Goal: Task Accomplishment & Management: Manage account settings

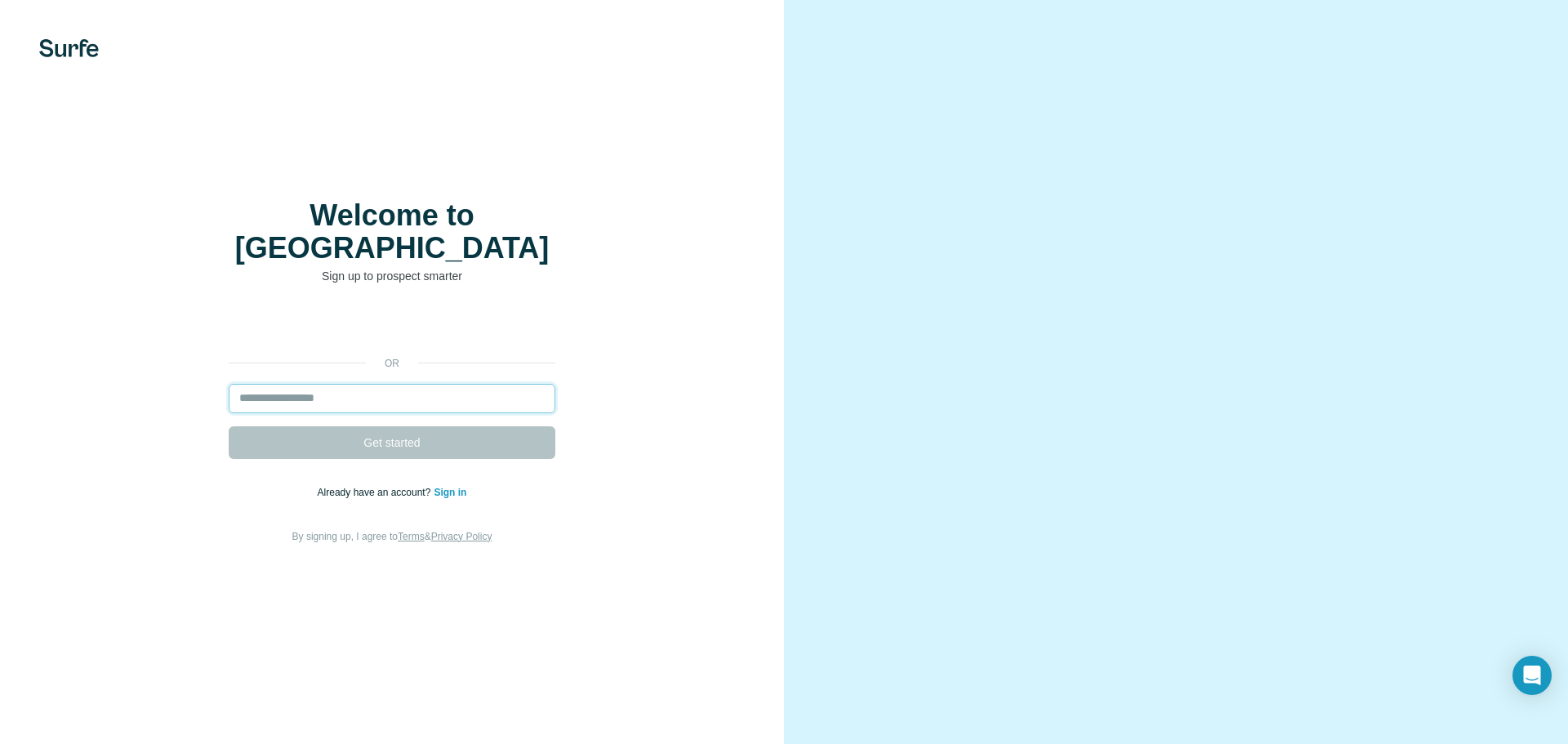
click at [328, 384] on input "email" at bounding box center [392, 398] width 327 height 29
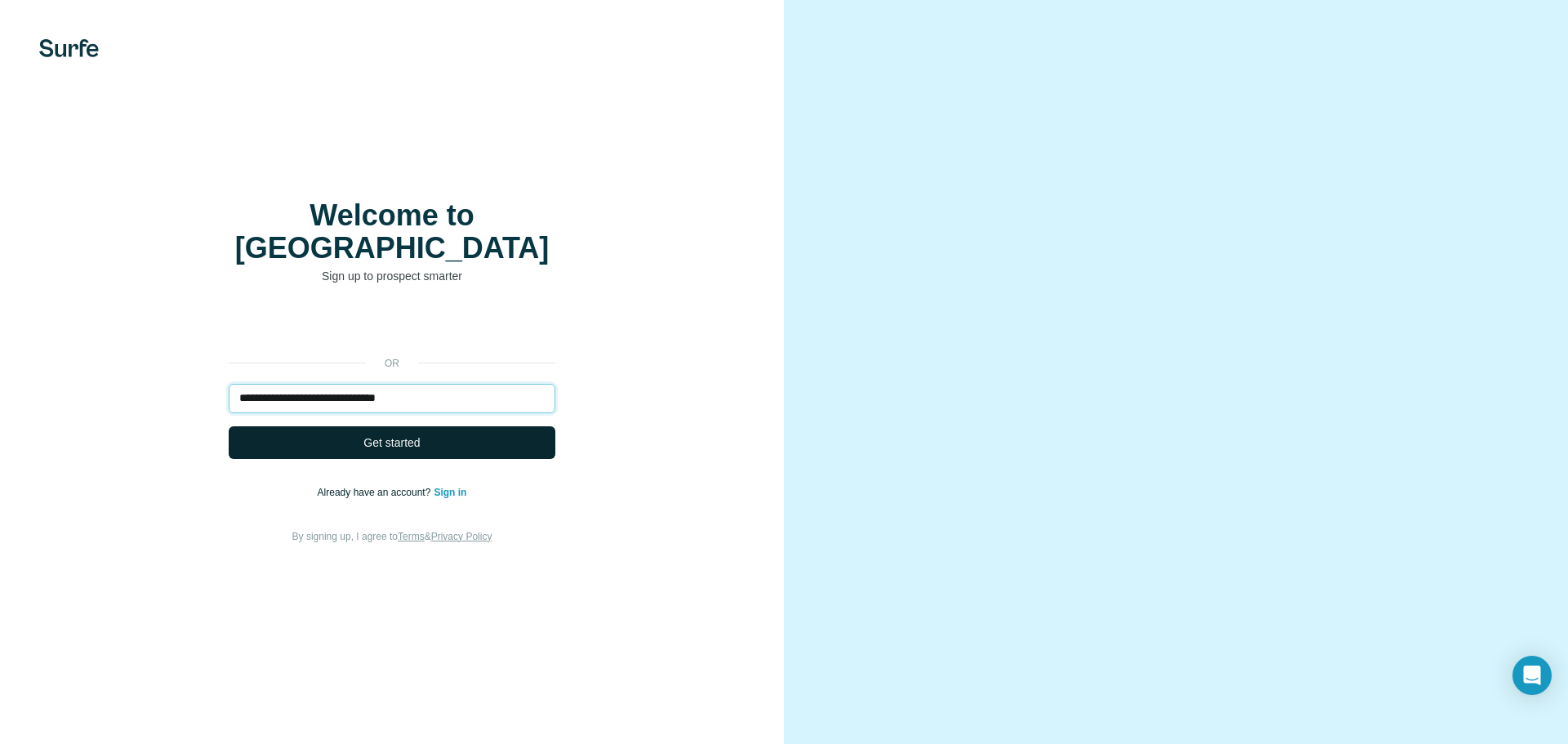
type input "**********"
click at [388, 426] on button "Get started" at bounding box center [392, 443] width 327 height 33
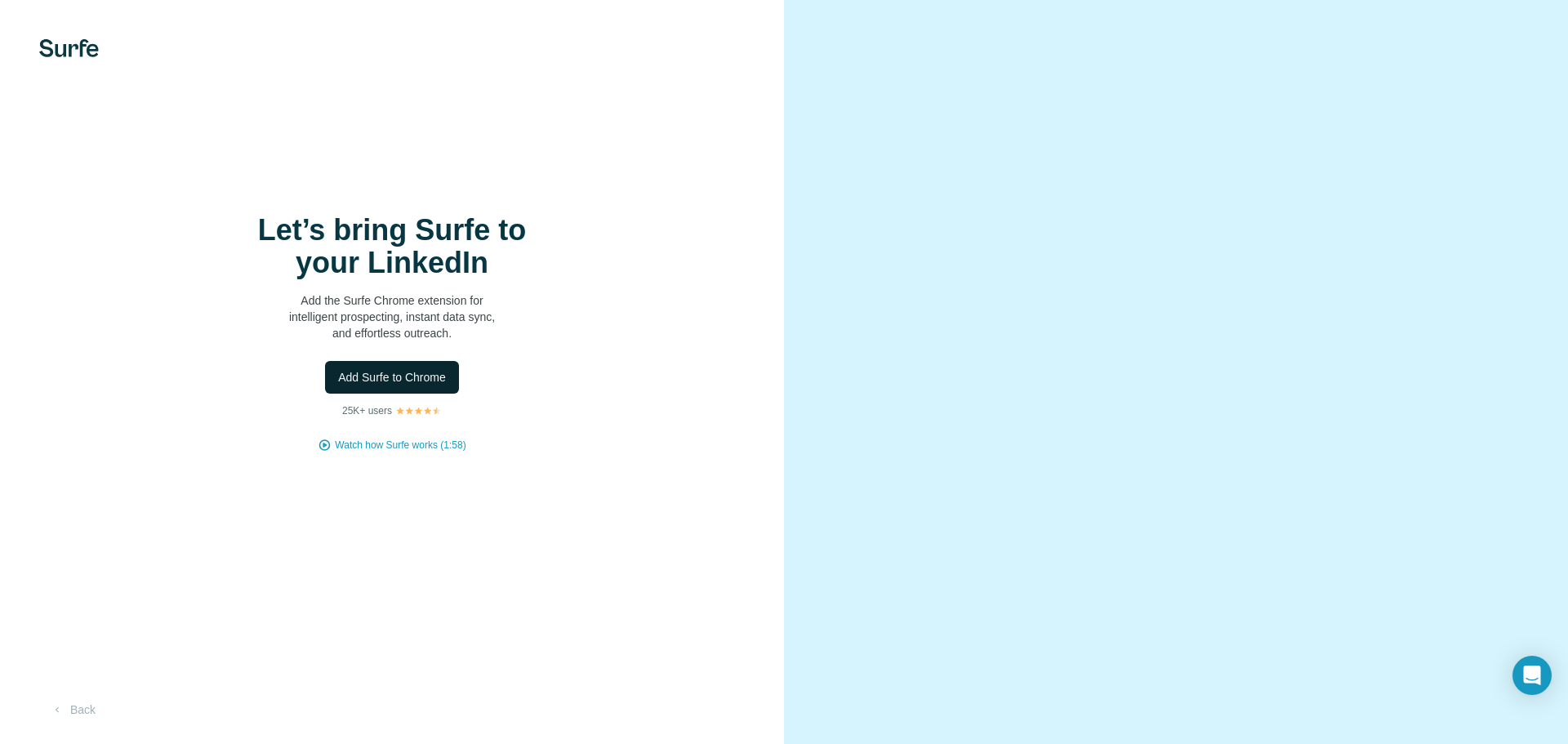
click at [402, 377] on span "Add Surfe to Chrome" at bounding box center [392, 377] width 107 height 16
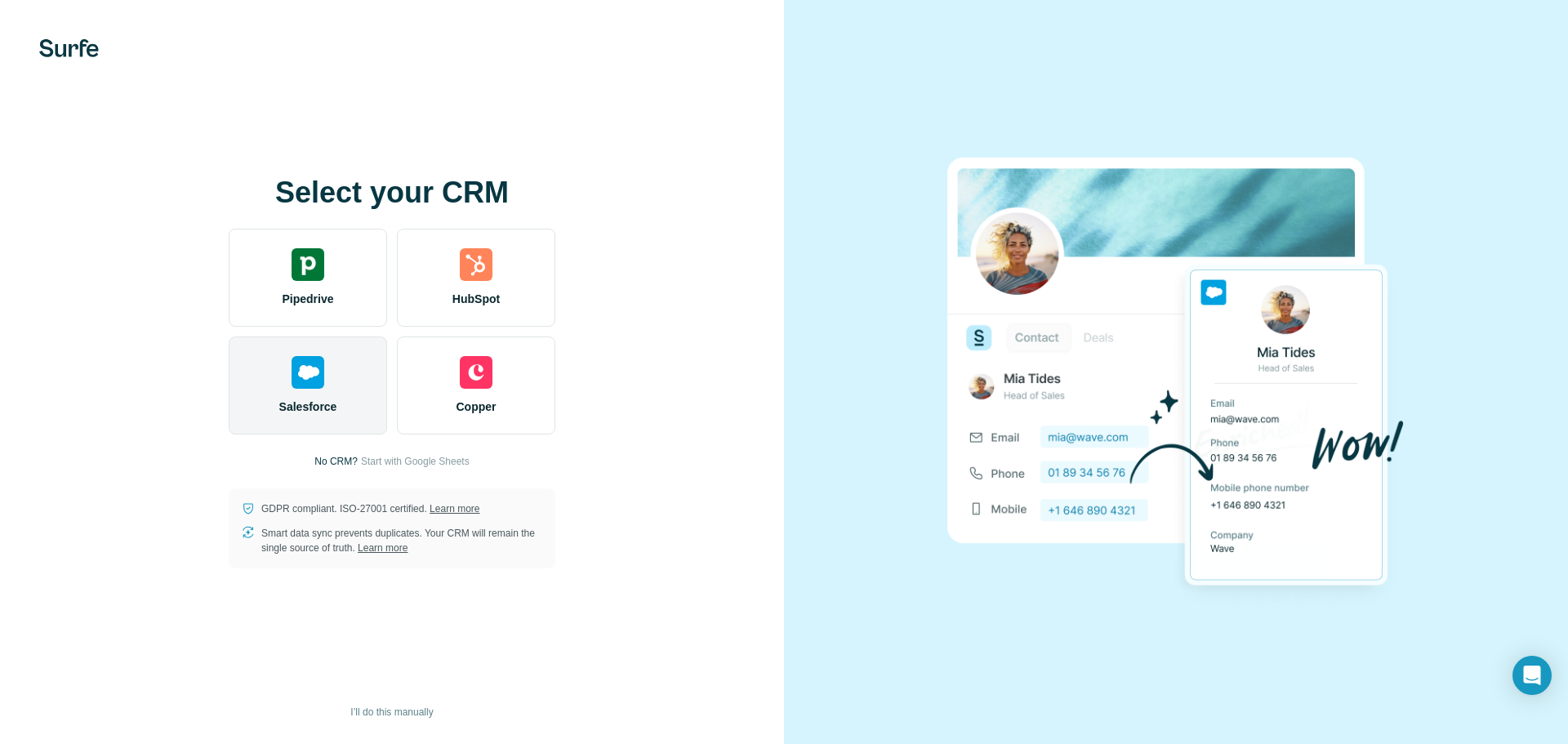
click at [317, 400] on span "Salesforce" at bounding box center [308, 406] width 58 height 16
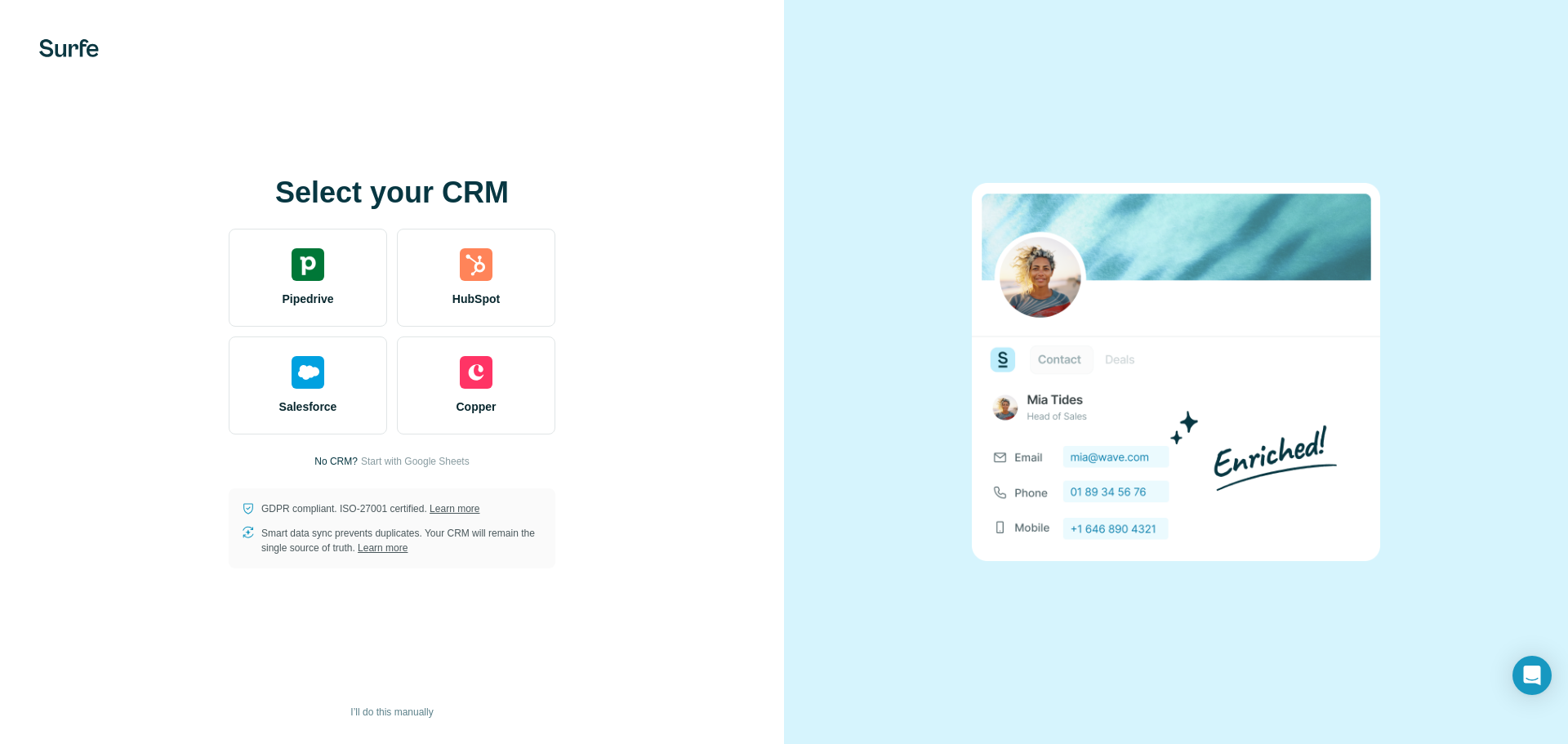
click at [325, 465] on p "No CRM?" at bounding box center [336, 461] width 43 height 15
click at [340, 451] on div "Select your CRM Pipedrive HubSpot Salesforce Copper No CRM? Start with Google S…" at bounding box center [392, 372] width 718 height 391
click at [426, 463] on span "Start with Google Sheets" at bounding box center [415, 461] width 108 height 15
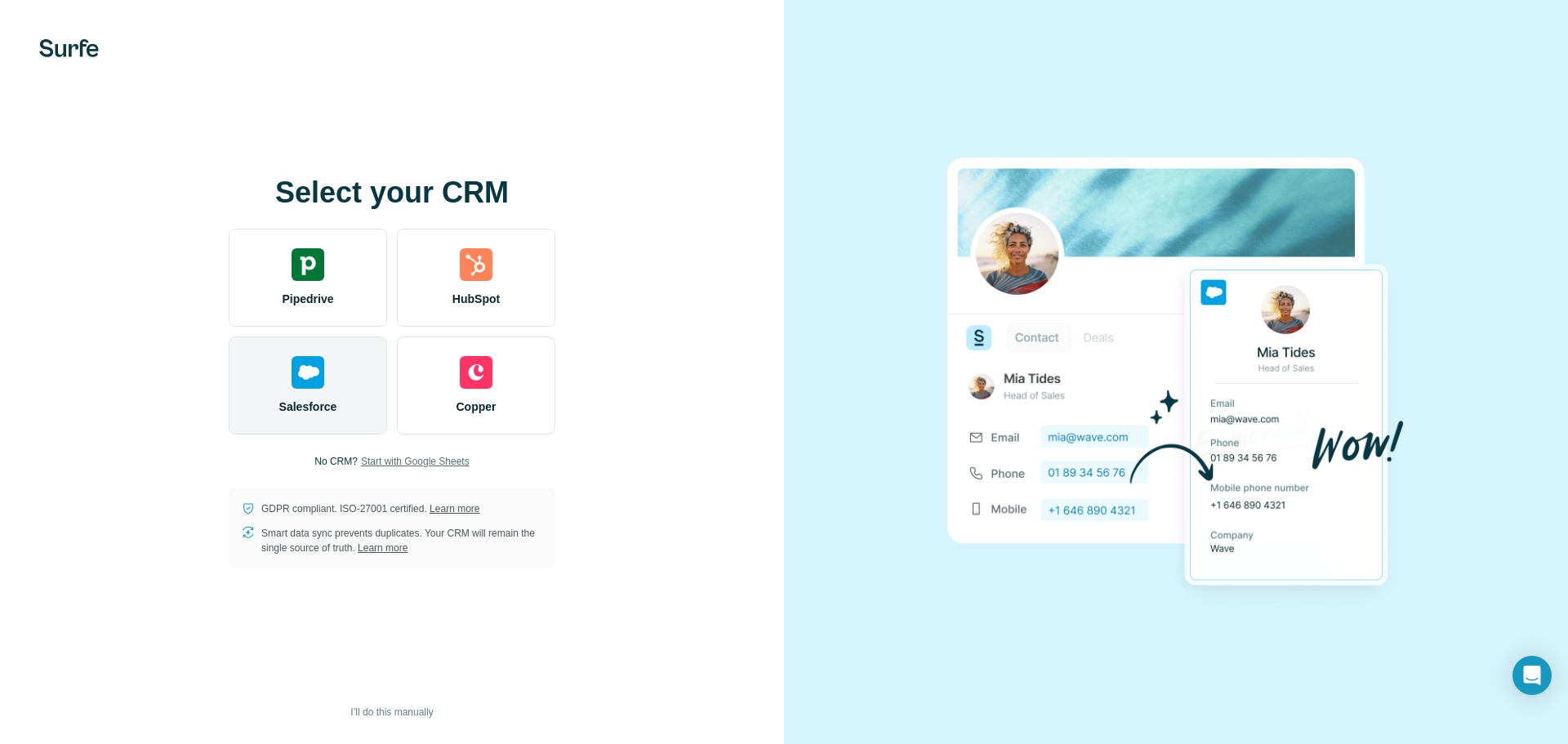
click at [334, 377] on div "Salesforce" at bounding box center [308, 385] width 159 height 98
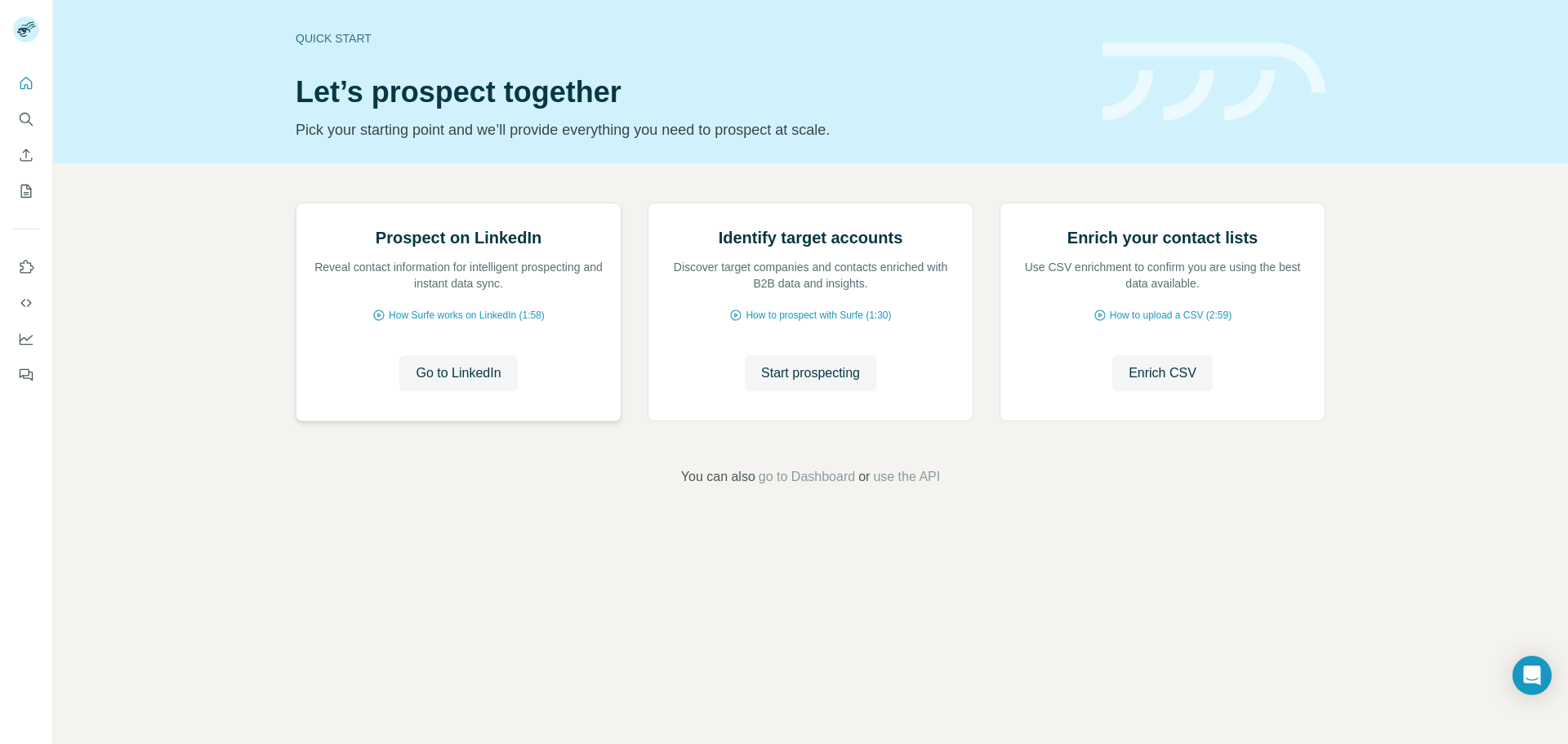
click at [470, 420] on div "Prospect on LinkedIn Reveal contact information for intelligent prospecting and…" at bounding box center [458, 312] width 324 height 217
click at [464, 383] on span "Go to LinkedIn" at bounding box center [458, 372] width 85 height 20
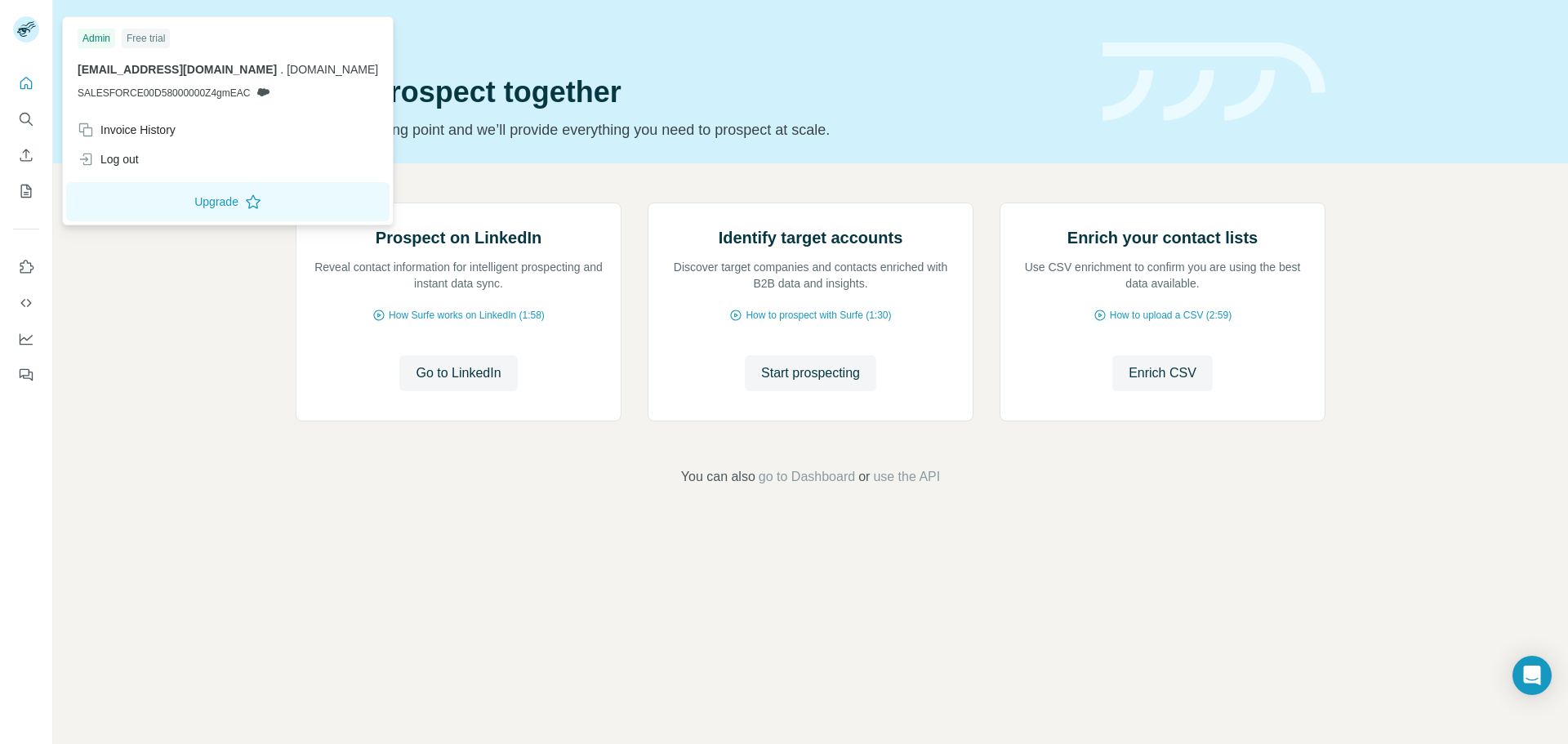
click at [26, 28] on rect at bounding box center [26, 29] width 26 height 26
click at [321, 71] on span "theaccessgroup.com" at bounding box center [333, 69] width 92 height 13
click at [147, 359] on div "Prospect on LinkedIn Reveal contact information for intelligent prospecting and…" at bounding box center [810, 345] width 1514 height 363
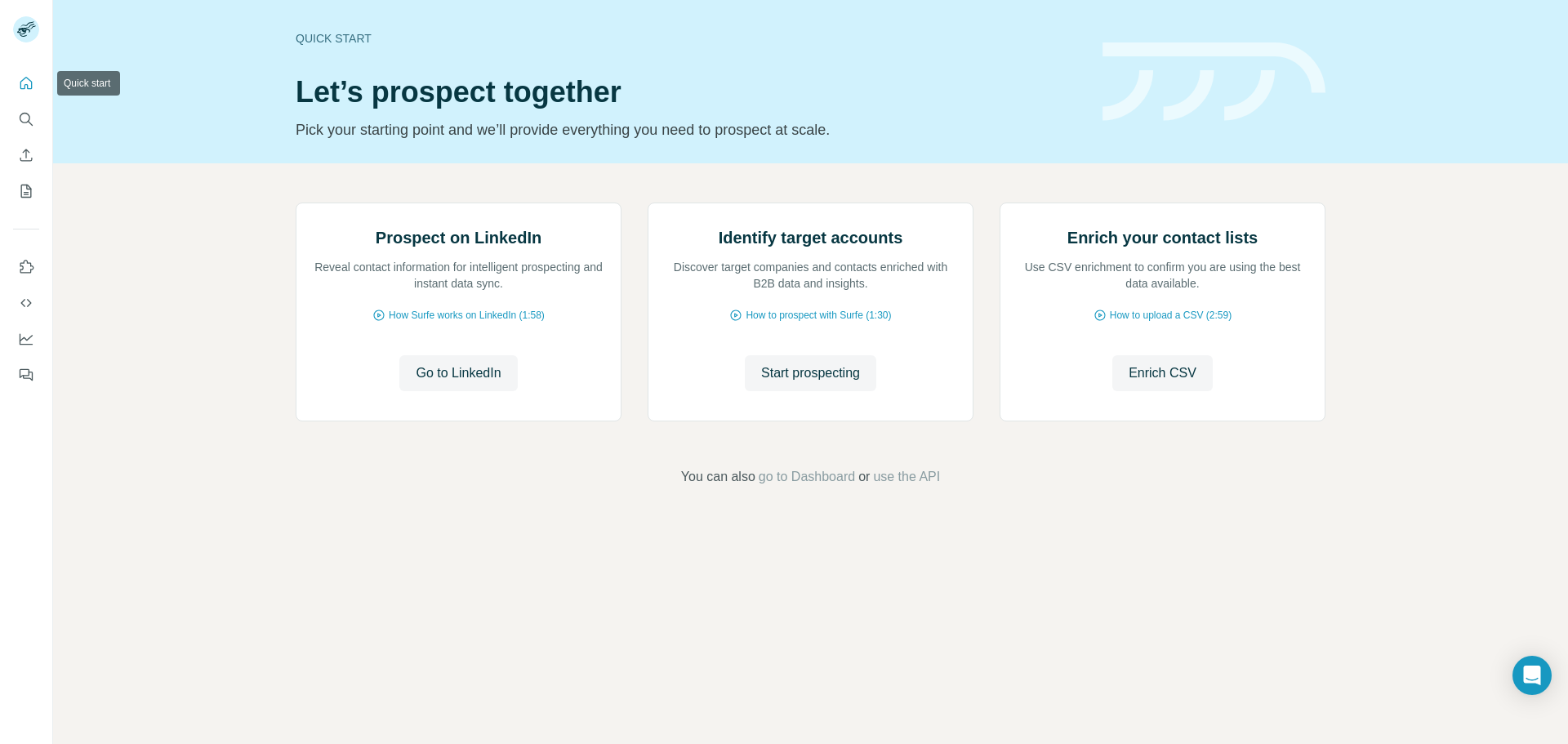
click at [18, 78] on icon "Quick start" at bounding box center [26, 83] width 16 height 16
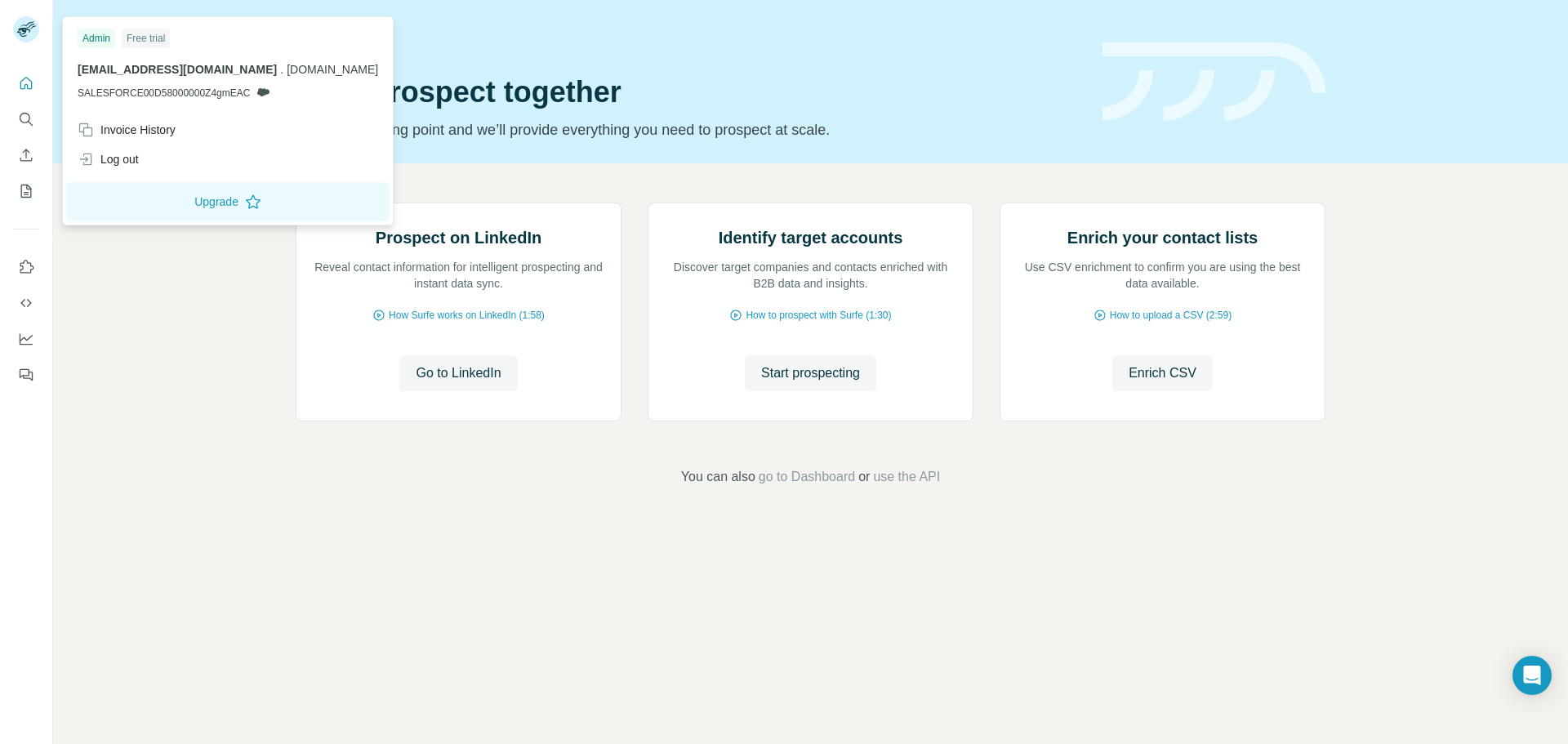
click at [27, 36] on icon at bounding box center [23, 32] width 13 height 9
click at [108, 64] on span "maddy.deverill@theaccessgroup.com" at bounding box center [178, 69] width 199 height 13
click at [115, 64] on span "maddy.deverill@theaccessgroup.com" at bounding box center [178, 69] width 199 height 13
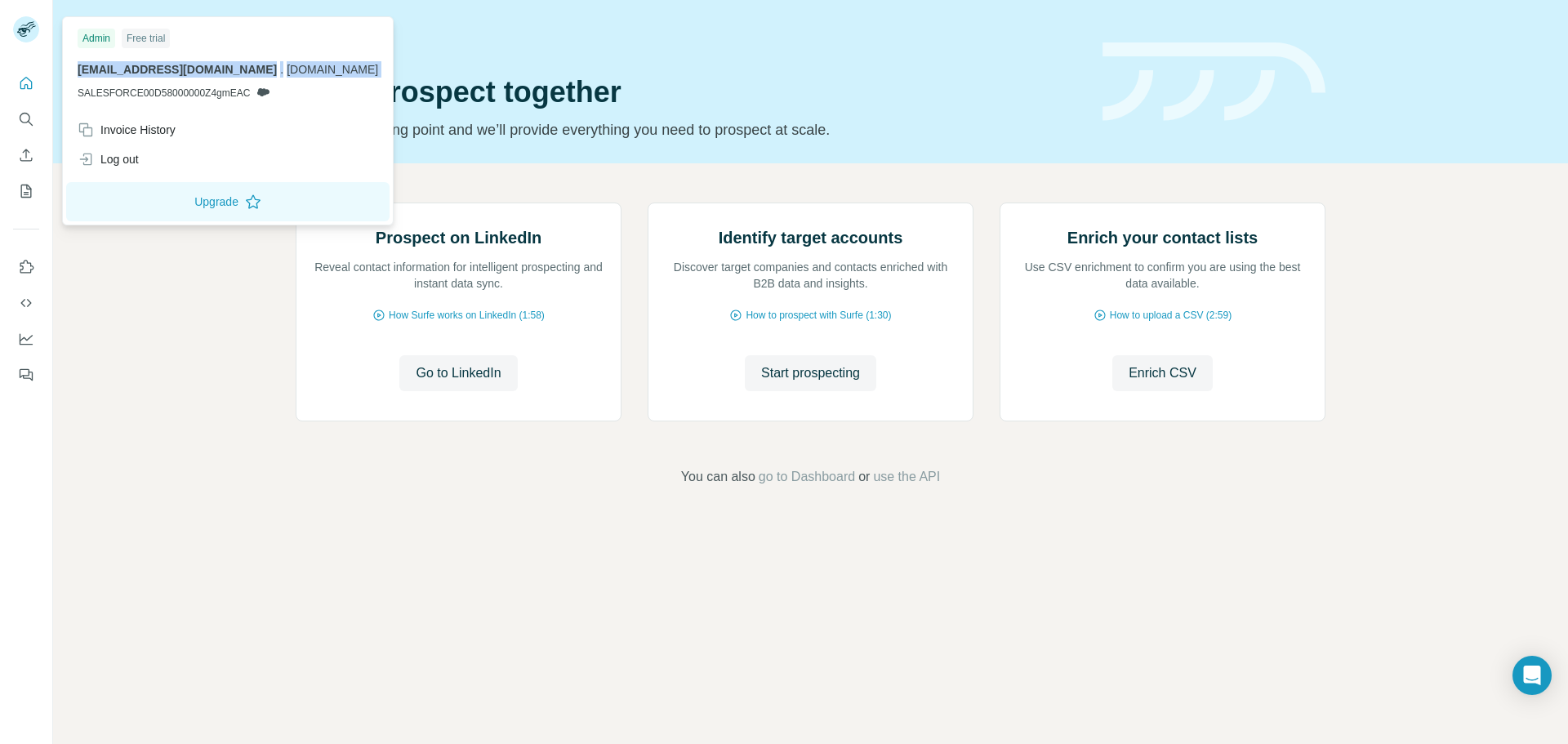
click at [322, 74] on span "theaccessgroup.com" at bounding box center [333, 69] width 92 height 13
click at [335, 69] on span "theaccessgroup.com" at bounding box center [333, 69] width 92 height 13
click at [334, 63] on span "theaccessgroup.com" at bounding box center [333, 69] width 92 height 13
click at [32, 31] on rect at bounding box center [26, 29] width 26 height 26
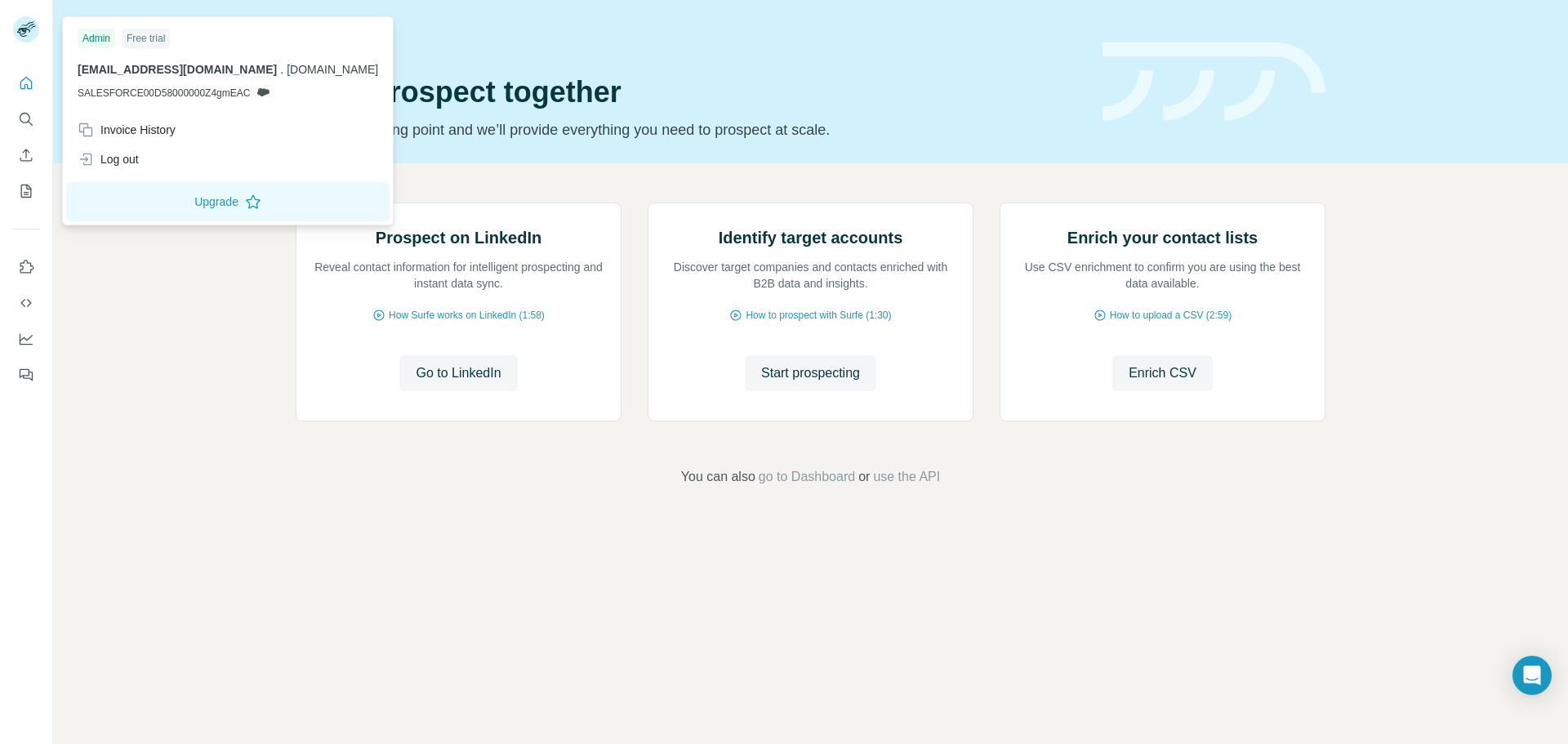
click at [32, 31] on rect at bounding box center [26, 29] width 26 height 26
drag, startPoint x: 264, startPoint y: 93, endPoint x: 249, endPoint y: 92, distance: 15.0
click at [249, 92] on span "SALESFORCE00D58000000Z4gmEAC" at bounding box center [164, 93] width 172 height 15
click at [244, 92] on span "SALESFORCE00D58000000Z4gmEAC" at bounding box center [164, 93] width 172 height 15
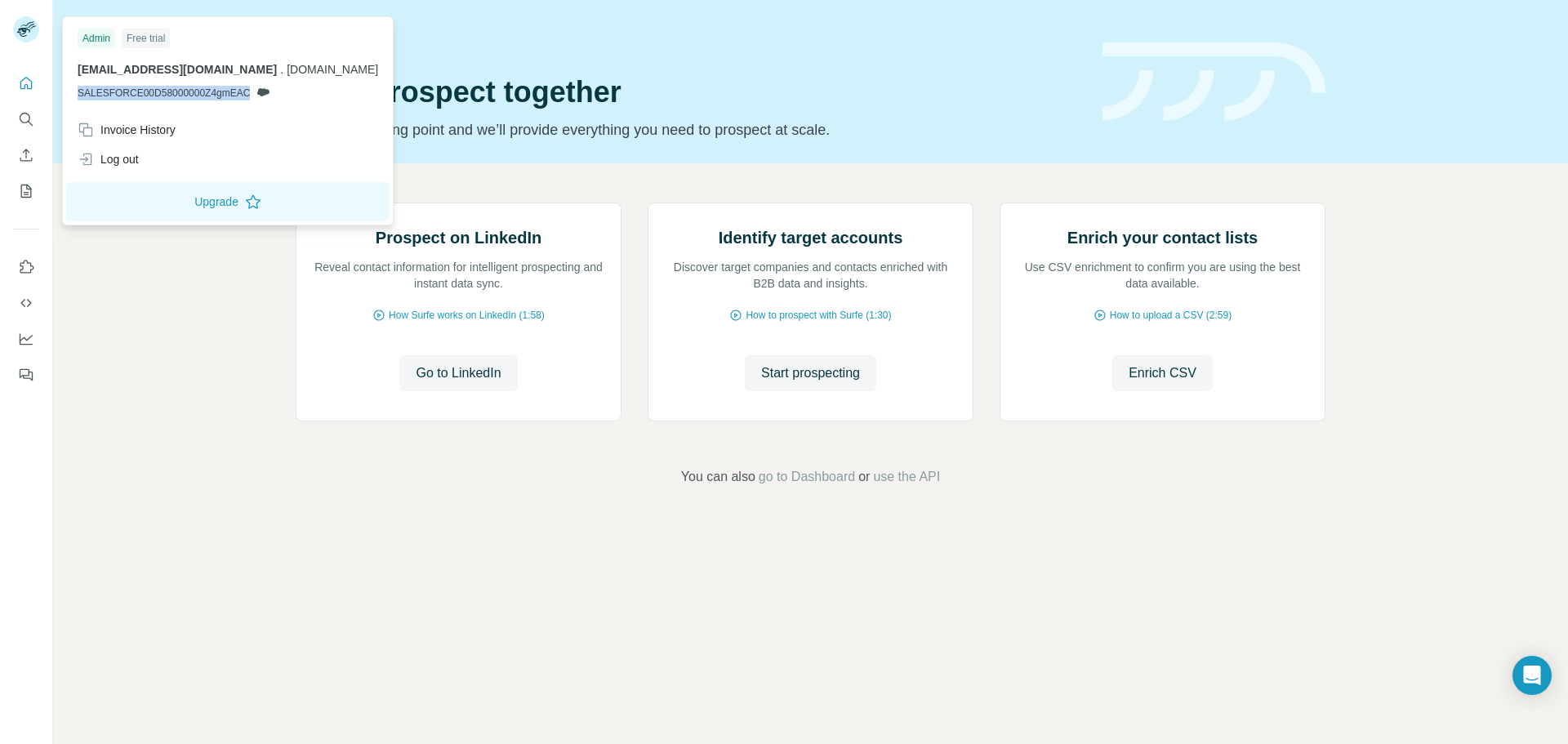
click at [244, 92] on span "SALESFORCE00D58000000Z4gmEAC" at bounding box center [164, 93] width 172 height 15
drag, startPoint x: 243, startPoint y: 92, endPoint x: 138, endPoint y: 291, distance: 225.0
click at [138, 291] on div "Prospect on LinkedIn Reveal contact information for intelligent prospecting and…" at bounding box center [810, 345] width 1514 height 363
drag, startPoint x: 78, startPoint y: 92, endPoint x: 252, endPoint y: 92, distance: 174.0
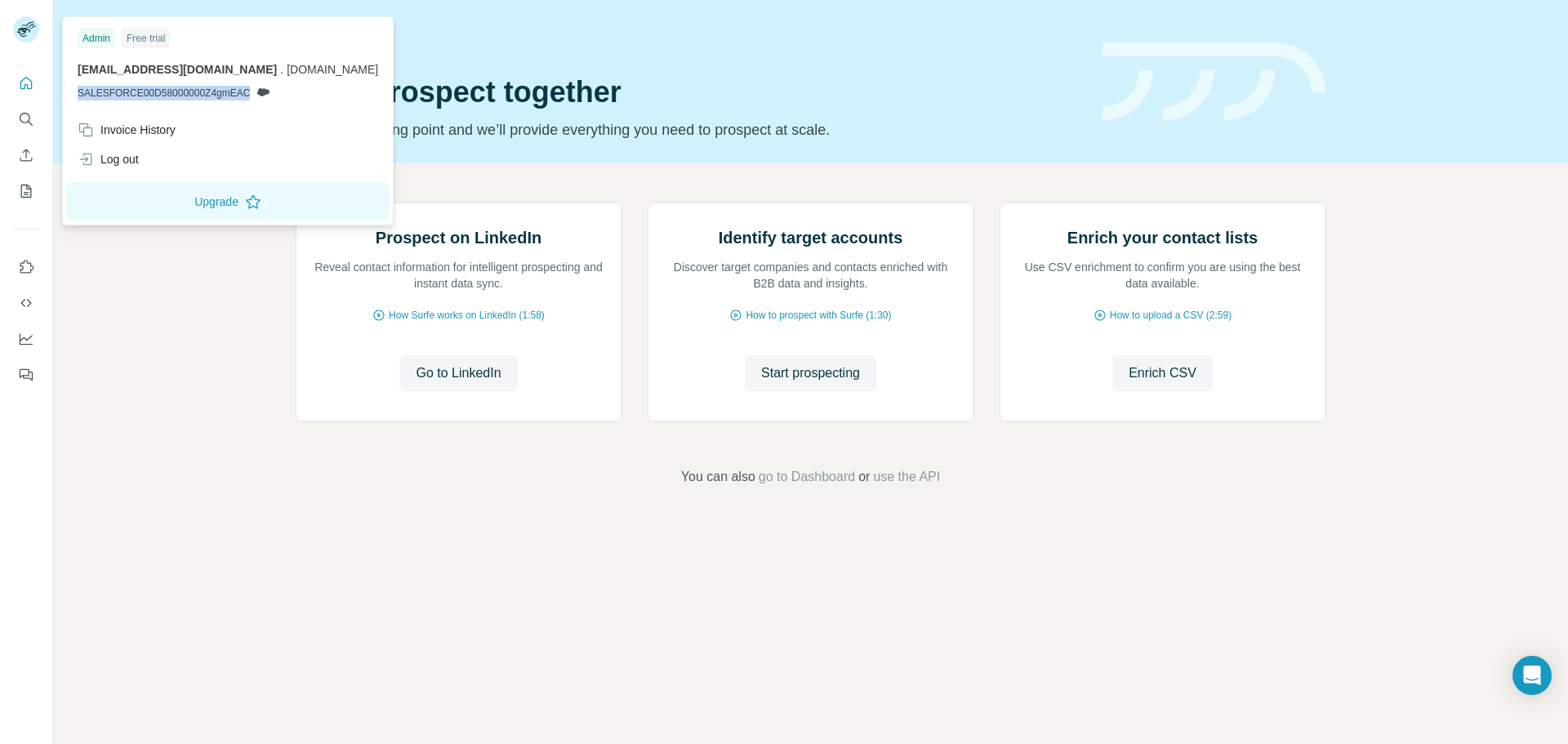
click at [249, 92] on span "SALESFORCE00D58000000Z4gmEAC" at bounding box center [164, 93] width 172 height 15
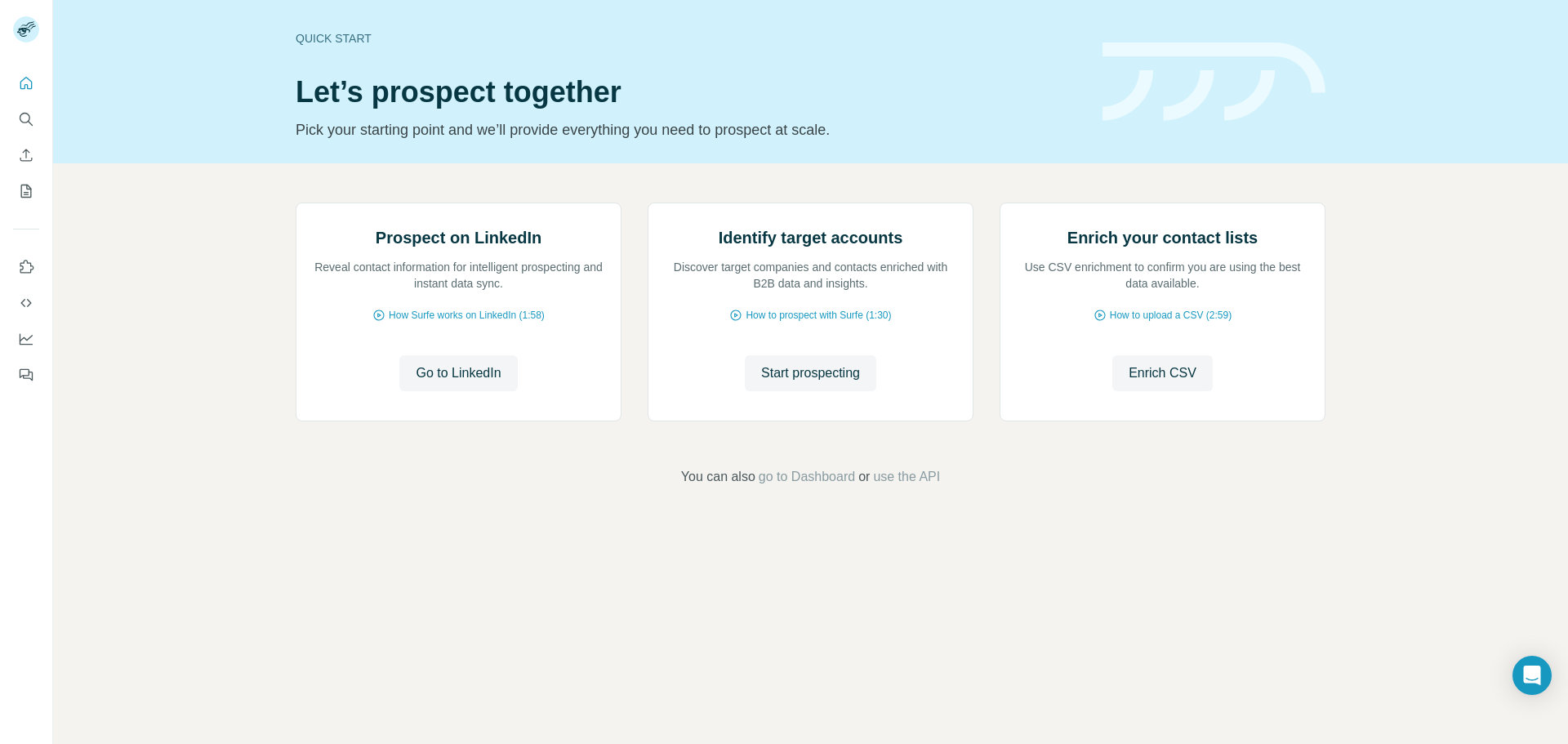
click at [217, 408] on div "Prospect on LinkedIn Reveal contact information for intelligent prospecting and…" at bounding box center [810, 345] width 1514 height 363
click at [802, 487] on span "go to Dashboard" at bounding box center [807, 476] width 96 height 20
click at [30, 109] on button "Search" at bounding box center [26, 120] width 26 height 29
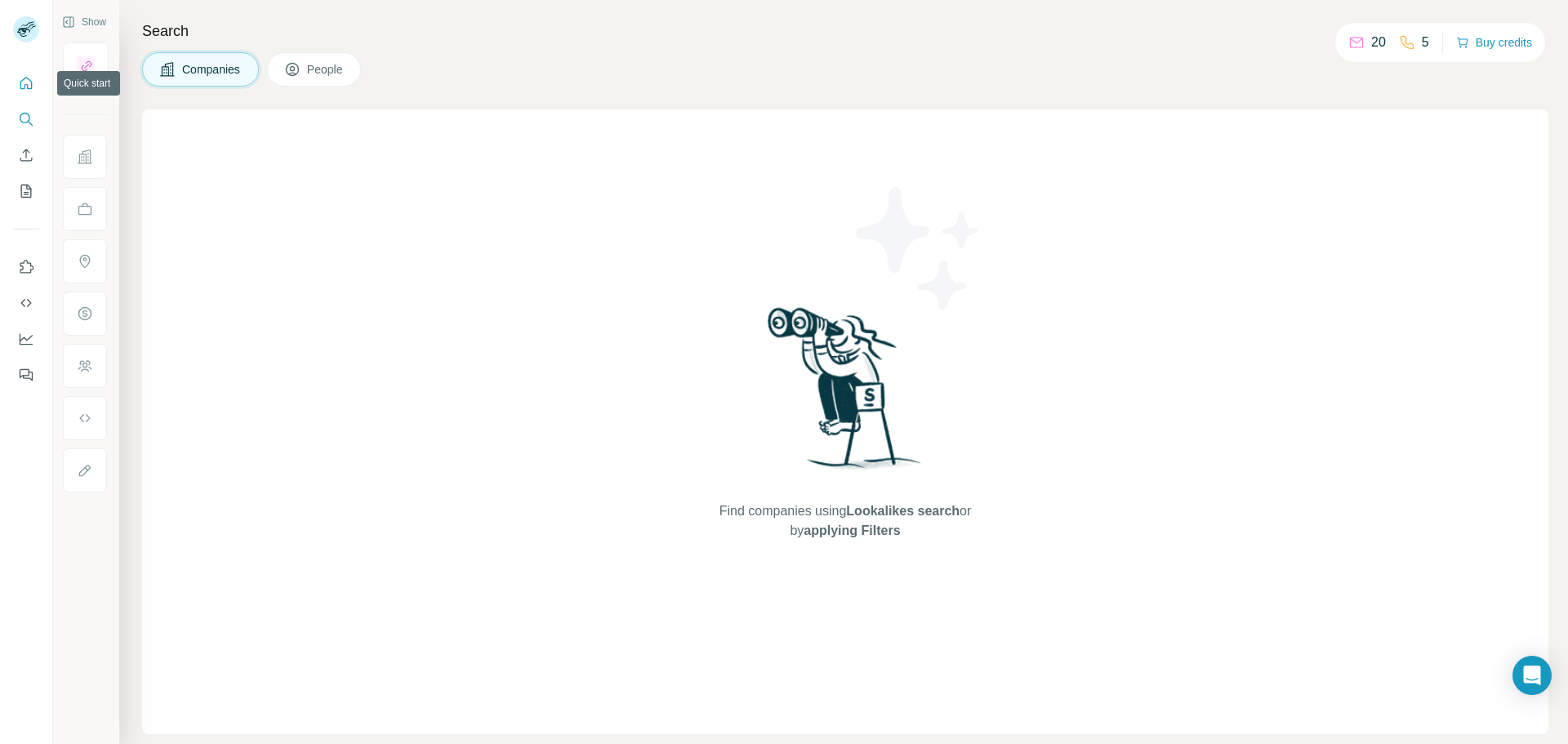
click at [19, 76] on icon "Quick start" at bounding box center [26, 83] width 16 height 16
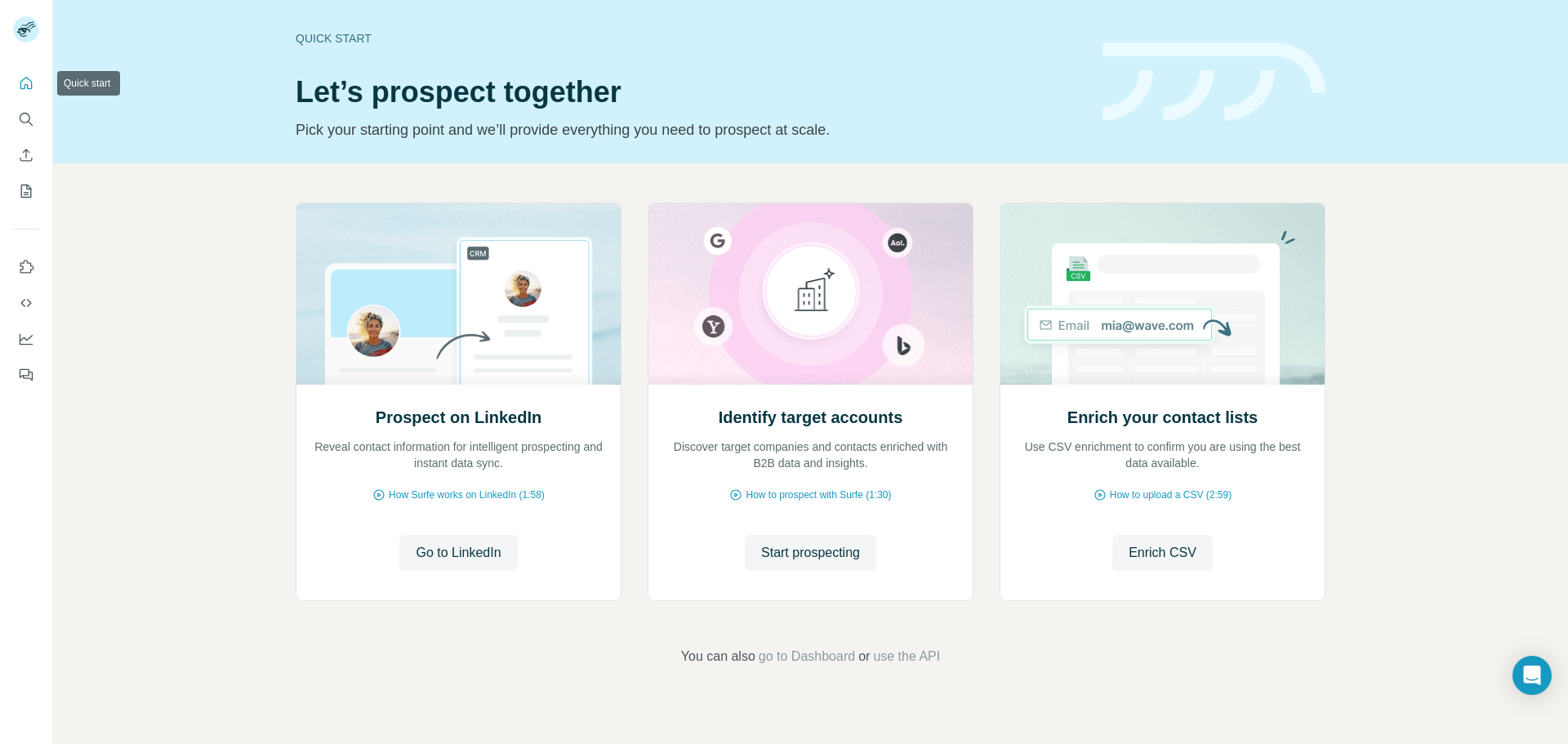
click at [28, 81] on icon "Quick start" at bounding box center [26, 83] width 16 height 16
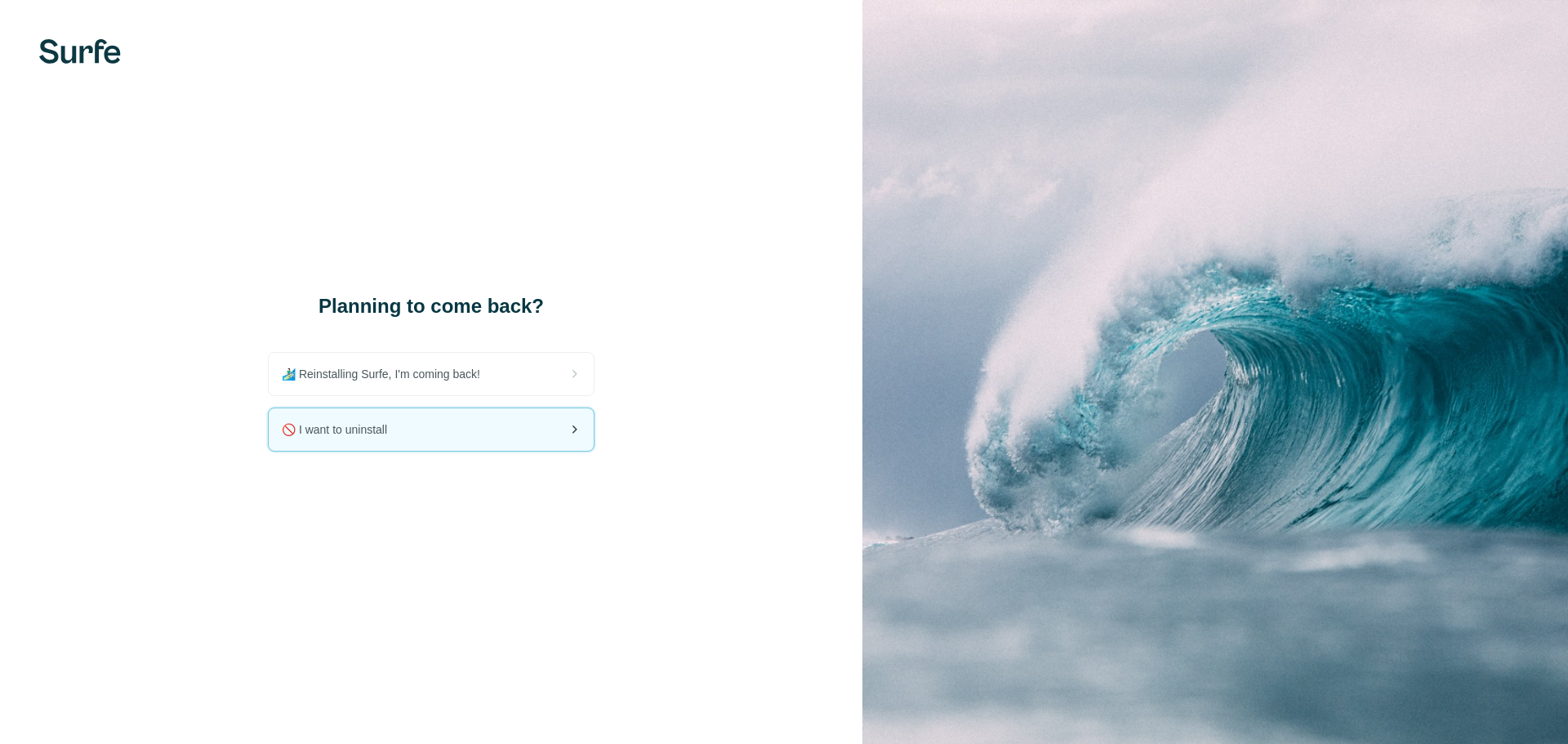
click at [488, 430] on div "🚫 I want to uninstall" at bounding box center [431, 429] width 325 height 42
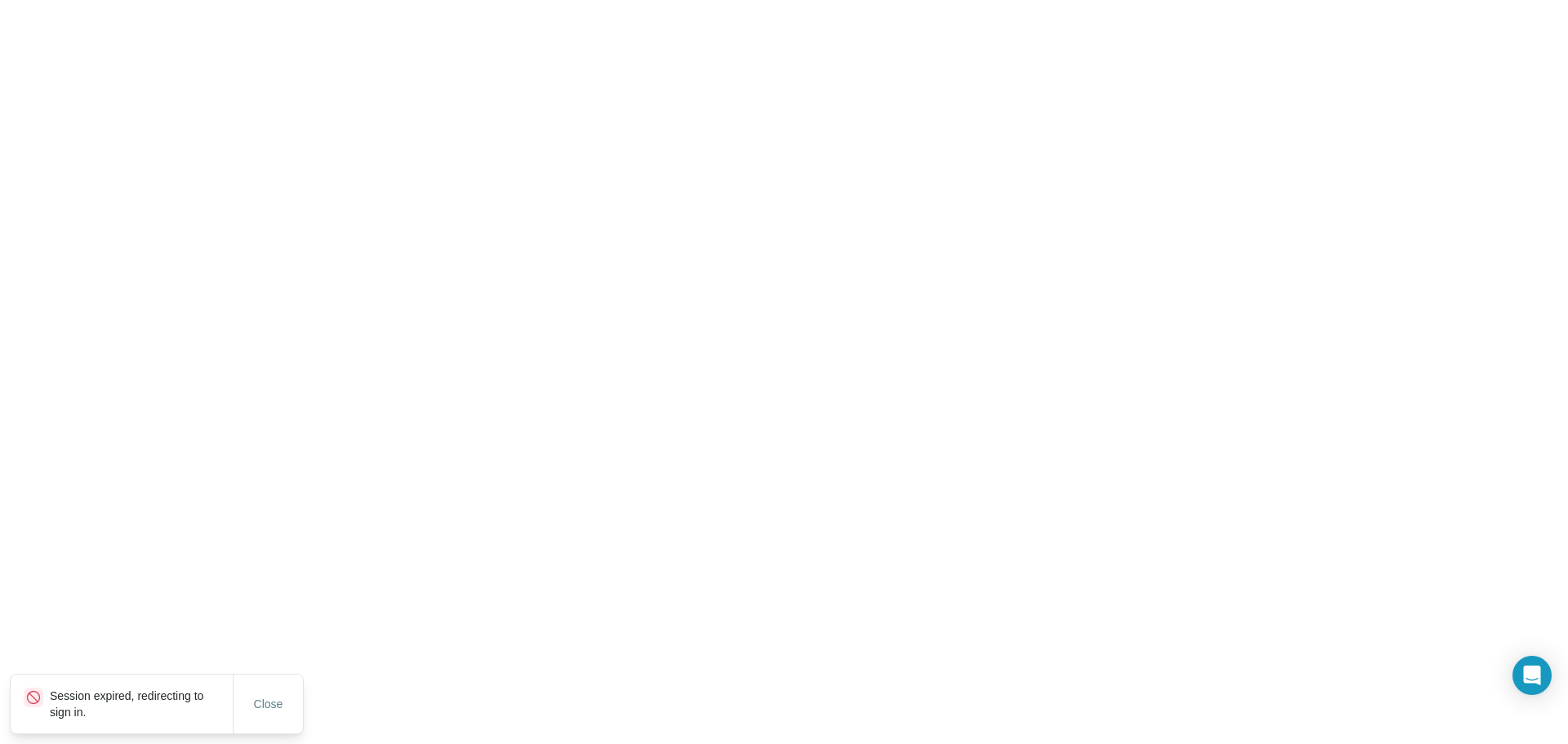
click at [433, 122] on html "Session expired, redirecting to sign in. Close" at bounding box center [784, 61] width 1568 height 122
